Goal: Information Seeking & Learning: Learn about a topic

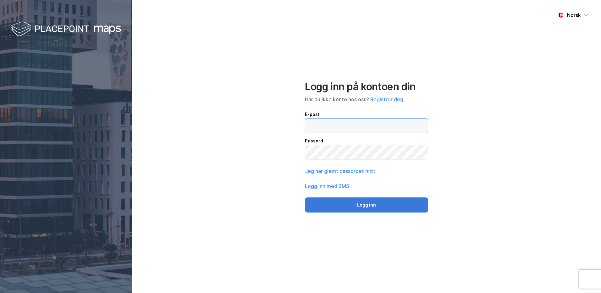
type input "[PERSON_NAME][EMAIL_ADDRESS][DOMAIN_NAME]"
click at [419, 205] on button "Logg inn" at bounding box center [366, 204] width 123 height 15
